Goal: Task Accomplishment & Management: Understand process/instructions

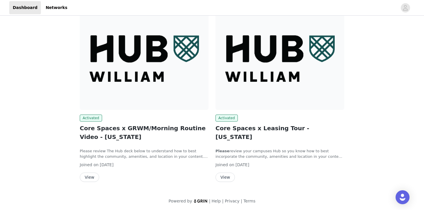
scroll to position [80, 0]
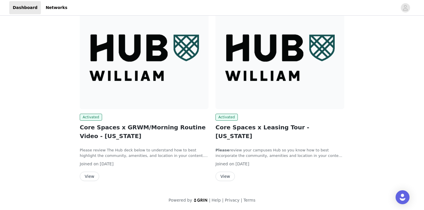
click at [290, 80] on img at bounding box center [279, 60] width 129 height 97
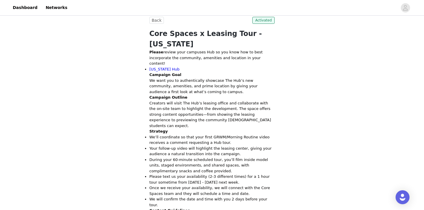
scroll to position [192, 0]
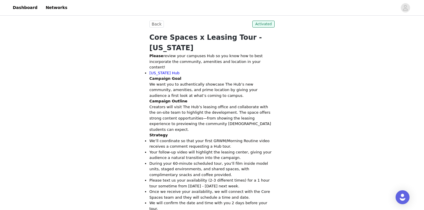
click at [225, 77] on p "Campaign Goal We want you to authentically showcase The Hub’s new community, am…" at bounding box center [211, 87] width 125 height 23
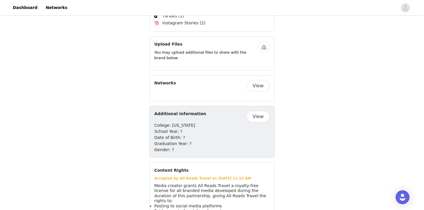
scroll to position [777, 0]
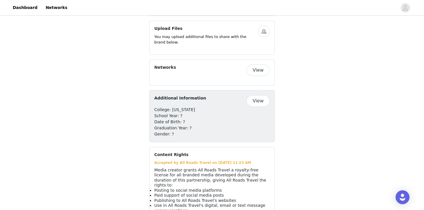
click at [170, 168] on span "Media creator grants All Roads Travel a royalty-free license for all branded me…" at bounding box center [210, 178] width 112 height 20
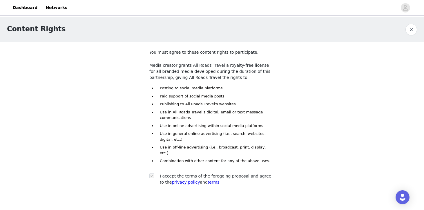
click at [412, 31] on button "button" at bounding box center [411, 30] width 12 height 12
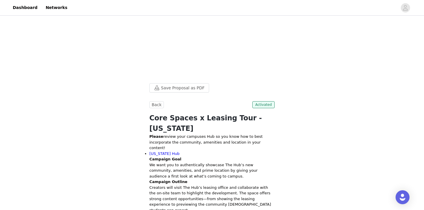
scroll to position [135, 0]
